Goal: Task Accomplishment & Management: Use online tool/utility

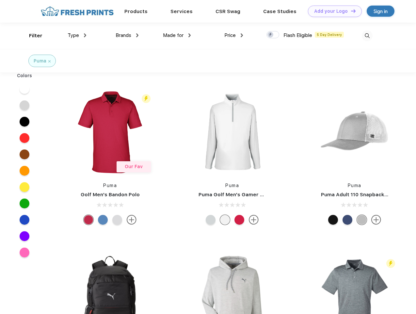
click at [333, 11] on link "Add your Logo Design Tool" at bounding box center [335, 11] width 54 height 11
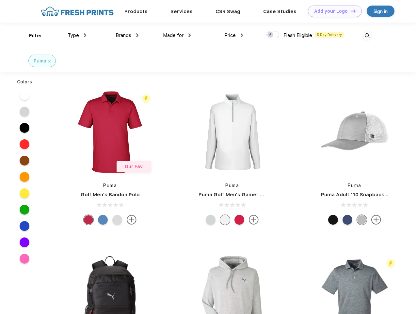
click at [0, 0] on div "Design Tool" at bounding box center [0, 0] width 0 height 0
click at [351, 11] on link "Add your Logo Design Tool" at bounding box center [335, 11] width 54 height 11
click at [31, 36] on div "Filter" at bounding box center [35, 36] width 13 height 8
click at [77, 35] on span "Type" at bounding box center [73, 35] width 11 height 6
click at [127, 35] on span "Brands" at bounding box center [124, 35] width 16 height 6
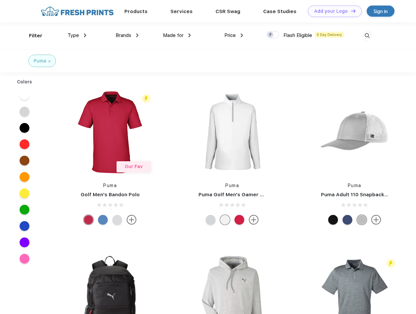
click at [177, 35] on span "Made for" at bounding box center [173, 35] width 21 height 6
click at [234, 35] on span "Price" at bounding box center [230, 35] width 11 height 6
click at [273, 35] on div at bounding box center [273, 34] width 13 height 7
click at [271, 35] on input "checkbox" at bounding box center [269, 33] width 4 height 4
click at [367, 36] on img at bounding box center [367, 35] width 11 height 11
